Goal: Download file/media

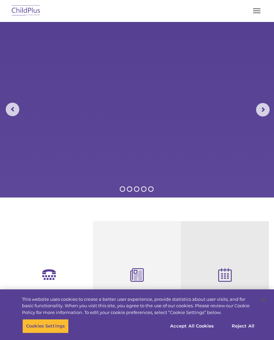
select select "MEDIUM"
click at [188, 328] on button "Accept All Cookies" at bounding box center [191, 326] width 51 height 14
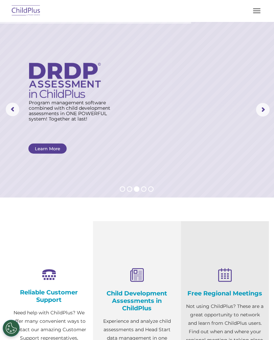
click at [259, 7] on button "button" at bounding box center [256, 10] width 14 height 11
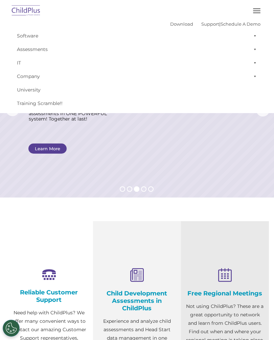
click at [236, 161] on rs-layer at bounding box center [137, 110] width 274 height 176
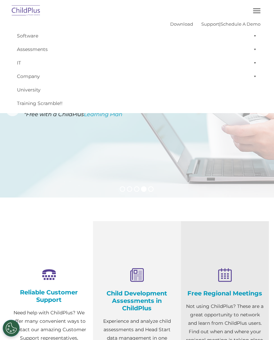
click at [218, 164] on rs-layer at bounding box center [137, 110] width 274 height 176
click at [171, 22] on link "Download" at bounding box center [181, 23] width 23 height 5
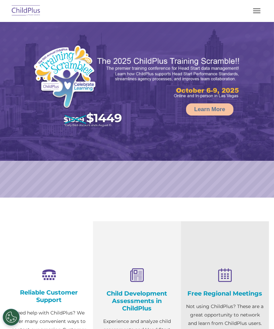
select select "MEDIUM"
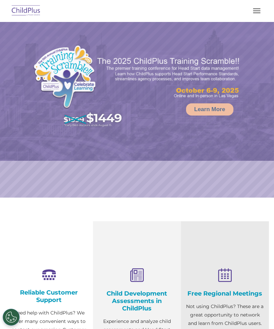
select select "MEDIUM"
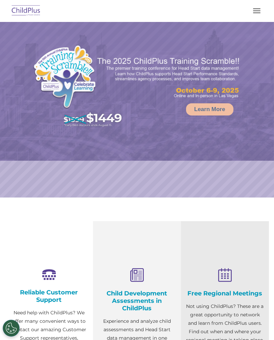
select select "MEDIUM"
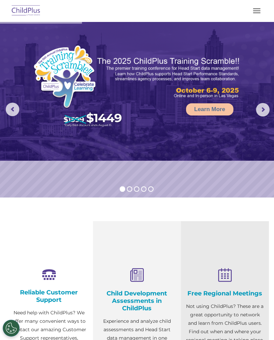
click at [254, 13] on span "button" at bounding box center [256, 13] width 7 height 1
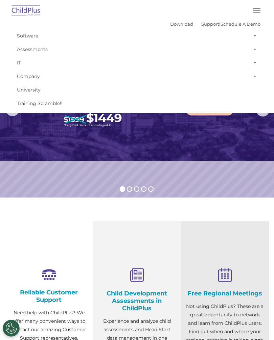
click at [172, 23] on link "Download" at bounding box center [181, 23] width 23 height 5
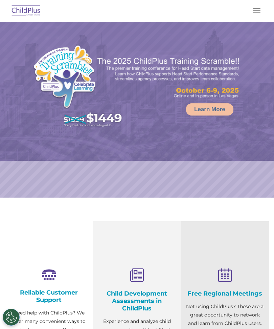
select select "MEDIUM"
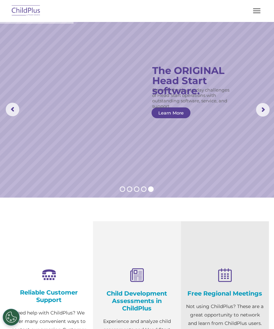
click at [26, 8] on img at bounding box center [26, 11] width 32 height 16
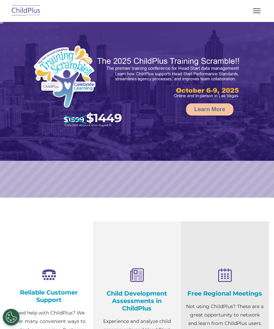
select select "MEDIUM"
click at [259, 8] on button "button" at bounding box center [256, 10] width 14 height 11
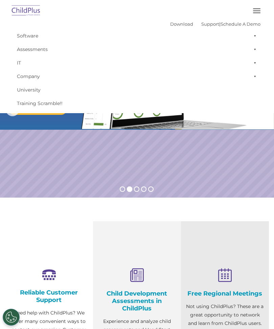
click at [22, 7] on img at bounding box center [26, 11] width 32 height 16
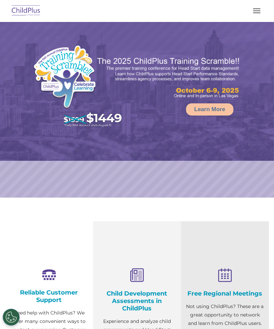
select select "MEDIUM"
